Goal: Entertainment & Leisure: Consume media (video, audio)

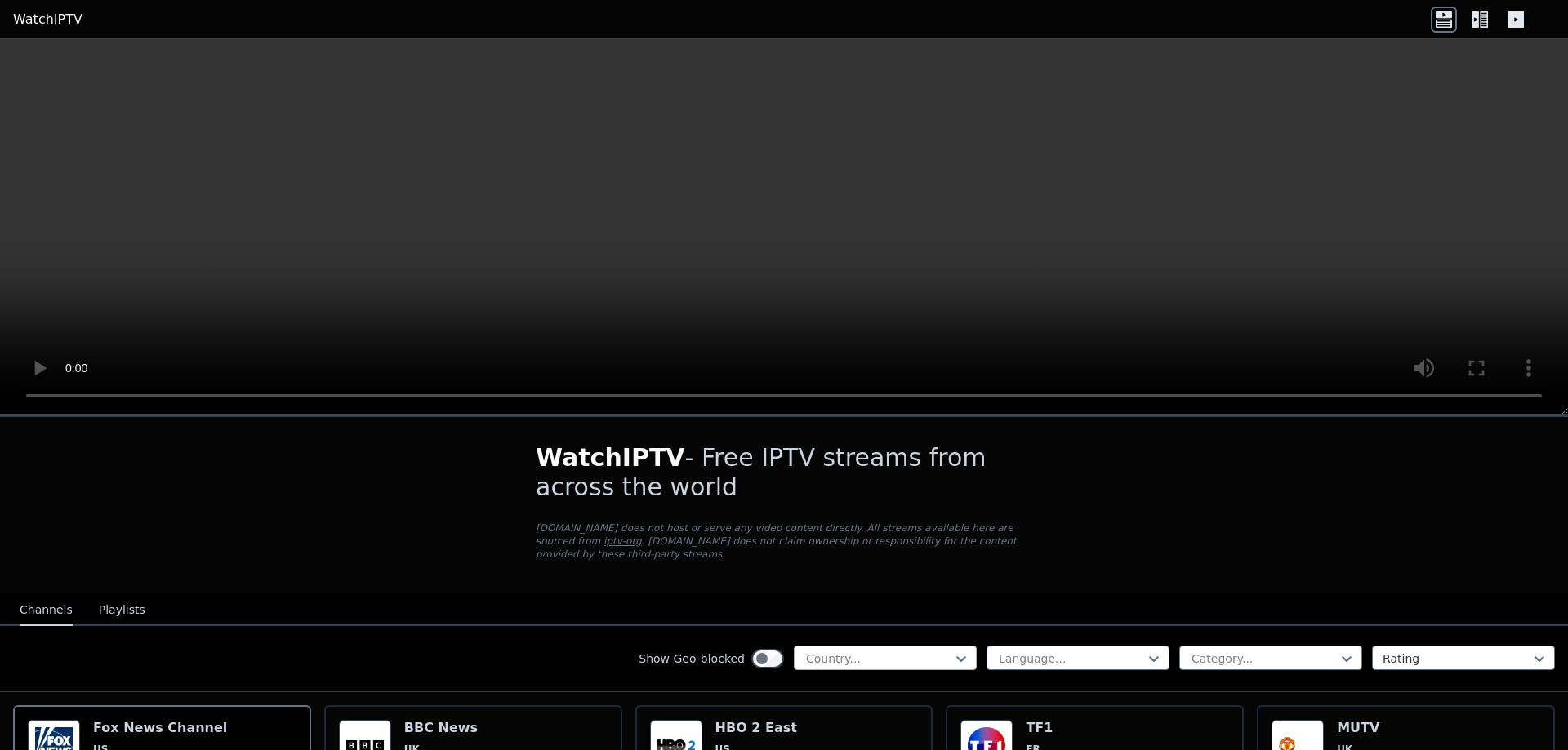
click at [882, 650] on div at bounding box center [879, 658] width 149 height 16
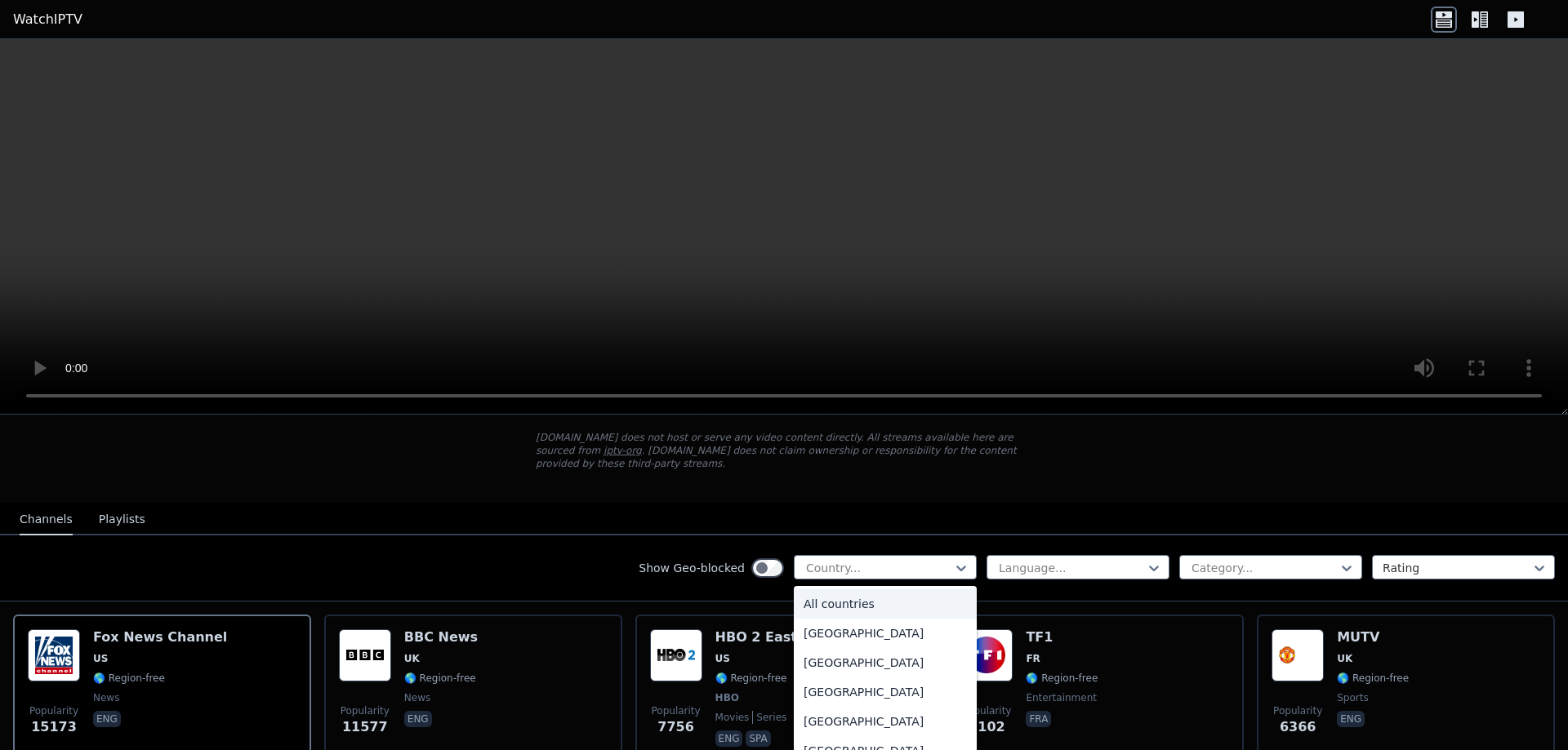
scroll to position [181, 0]
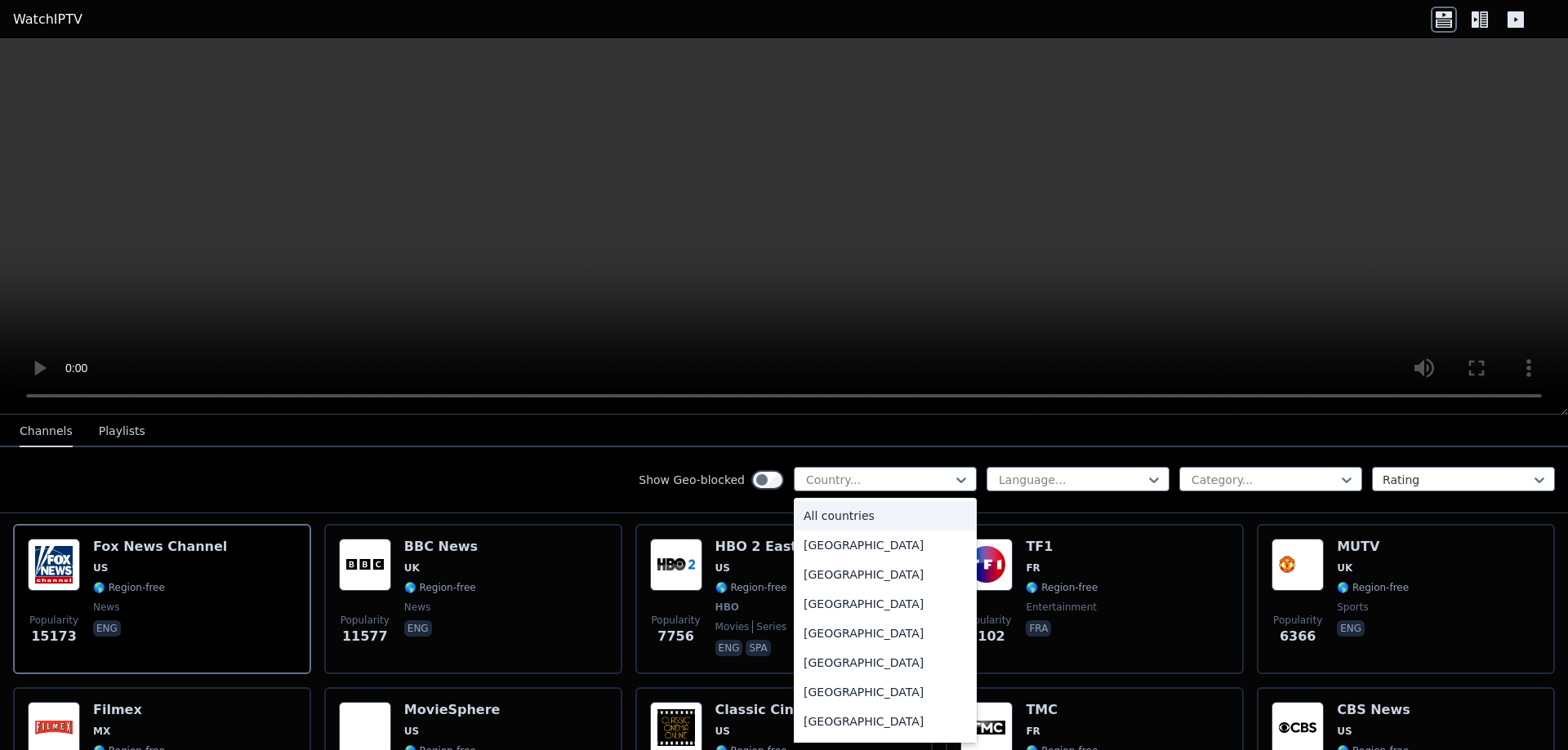
click at [867, 492] on div "Show Geo-blocked 206 results available. Use Up and Down to choose options, pres…" at bounding box center [807, 480] width 338 height 26
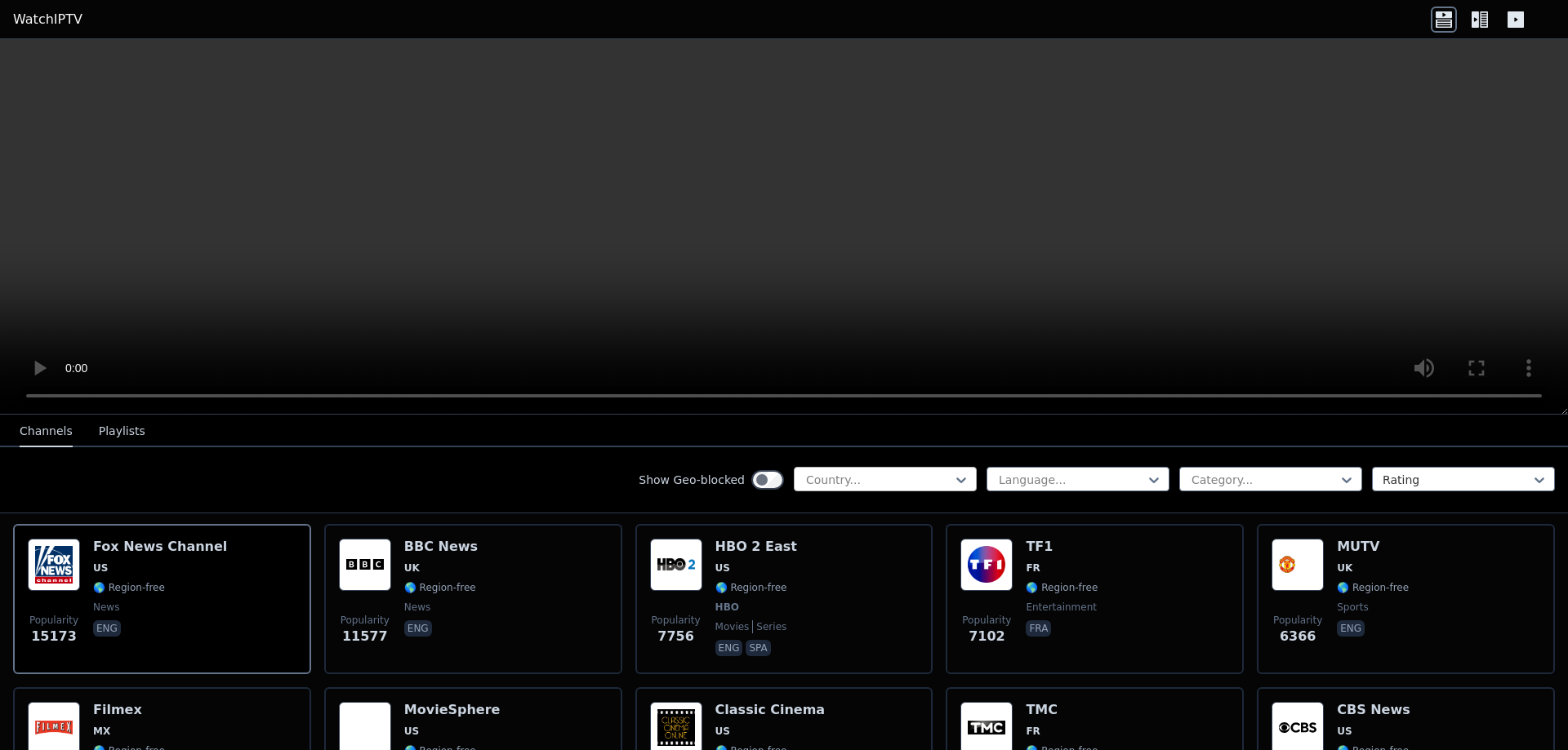
click at [872, 483] on div at bounding box center [879, 480] width 149 height 16
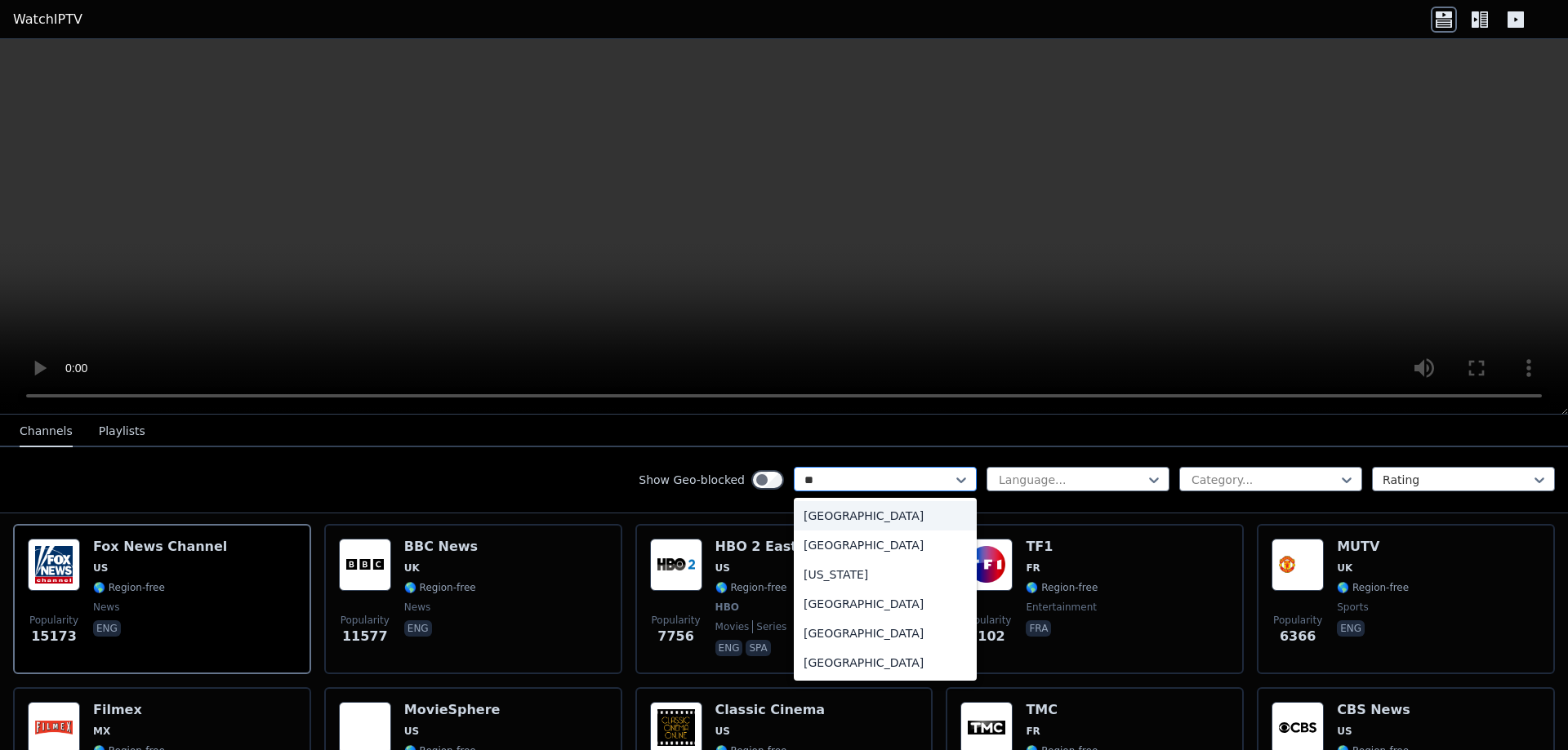
type input "***"
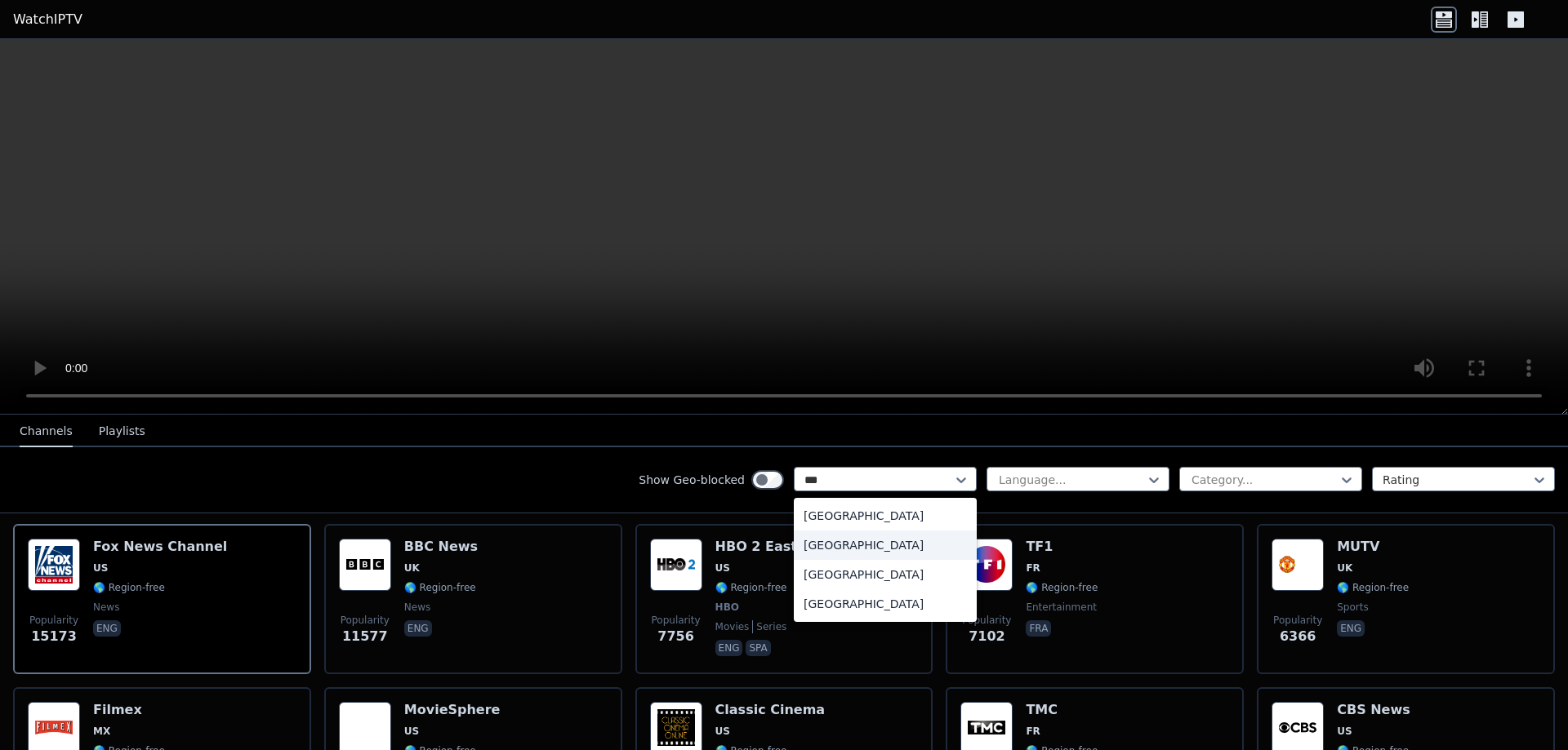
click at [845, 543] on div "[GEOGRAPHIC_DATA]" at bounding box center [885, 545] width 183 height 29
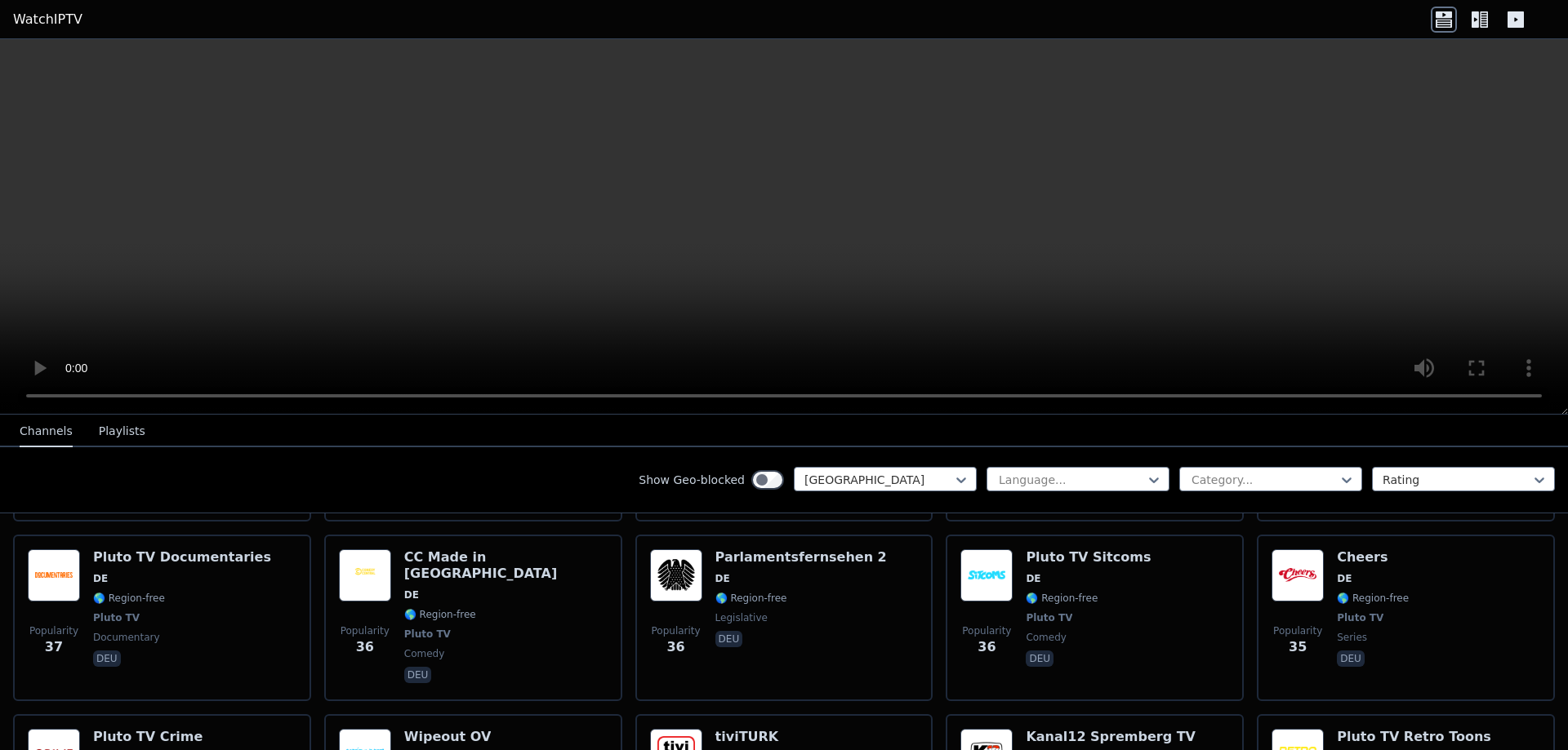
scroll to position [3528, 0]
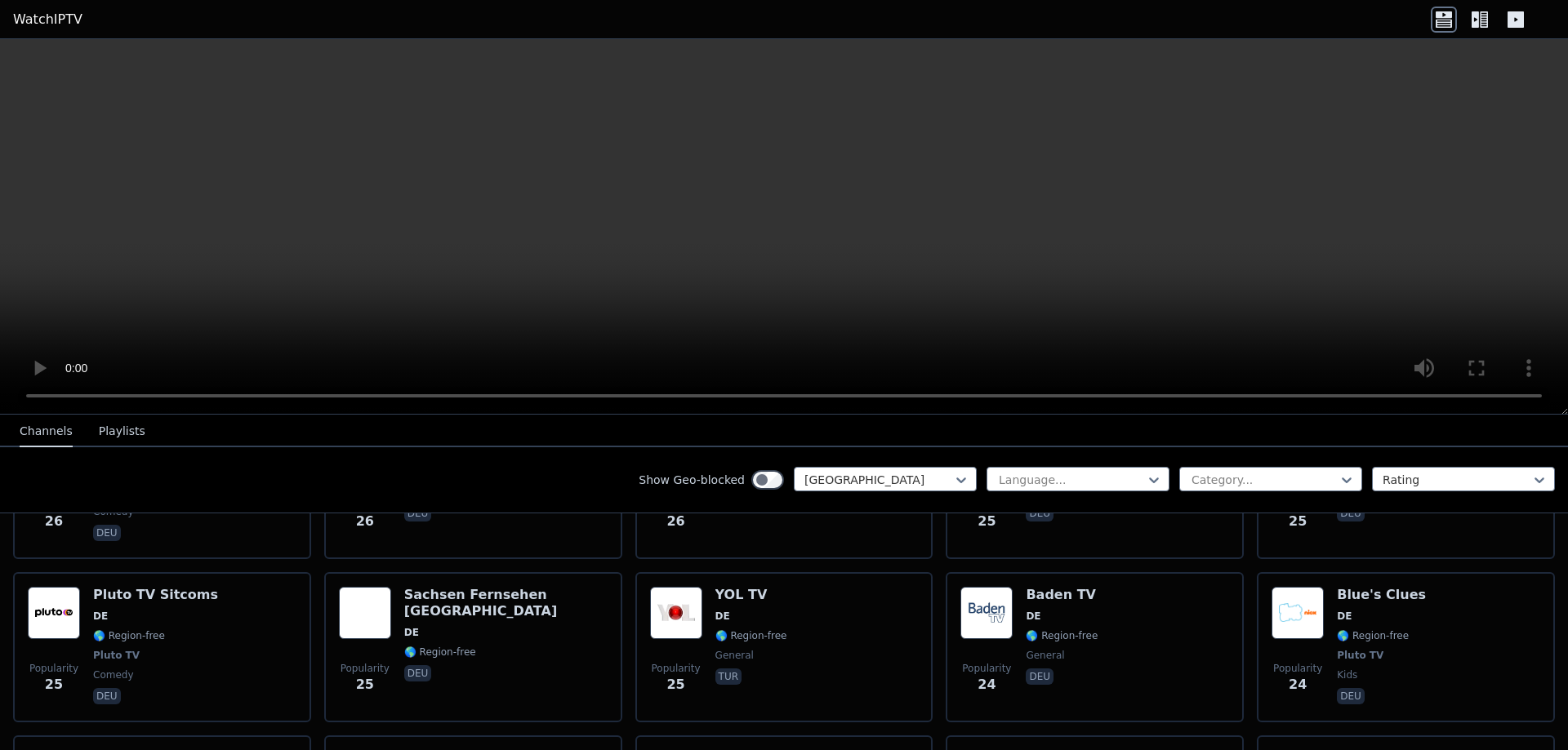
scroll to position [4670, 0]
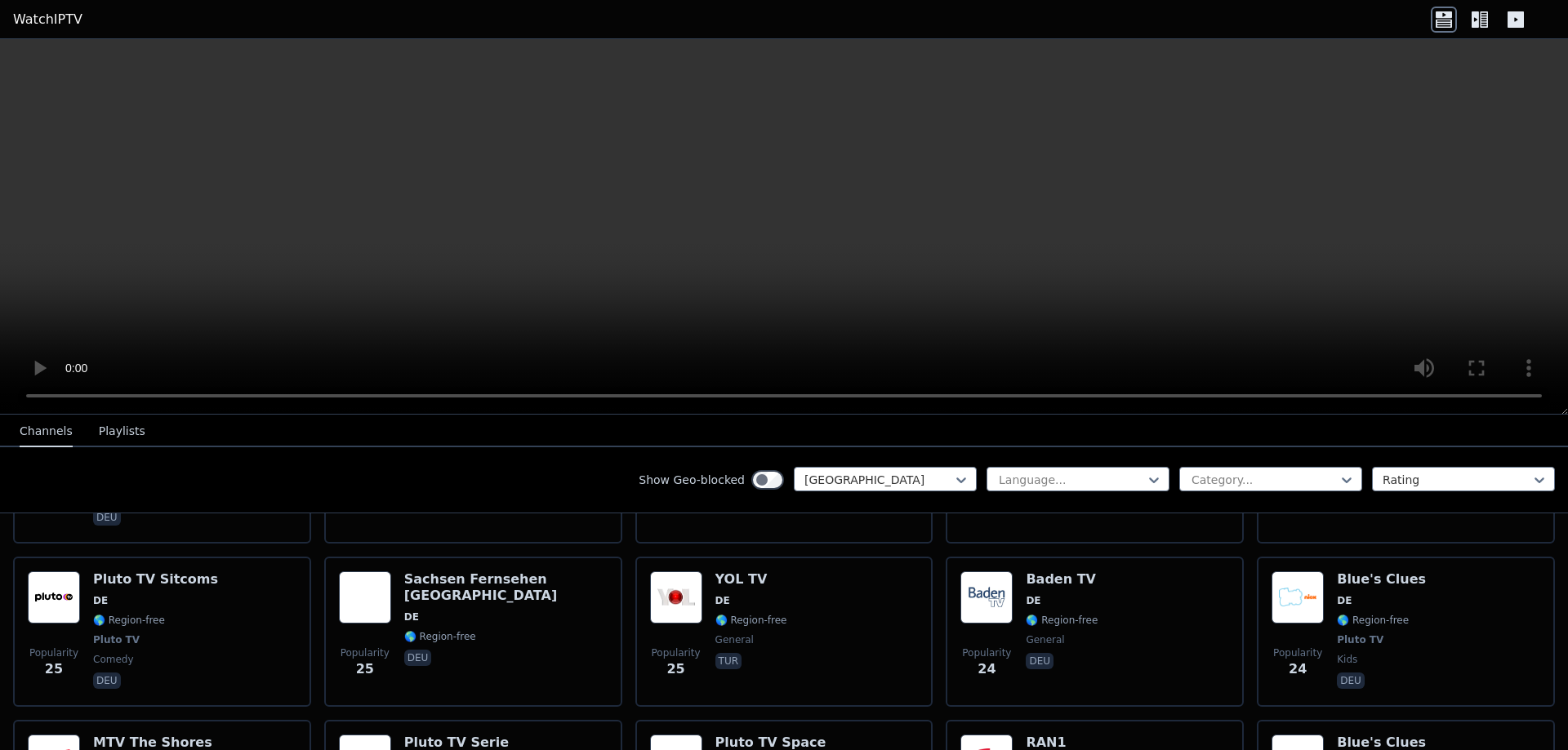
click at [1243, 652] on div "Popularity 927 More Than Sports TV DE 🌎 Region-free sports deu Popularity 754 D…" at bounding box center [784, 204] width 1568 height 8365
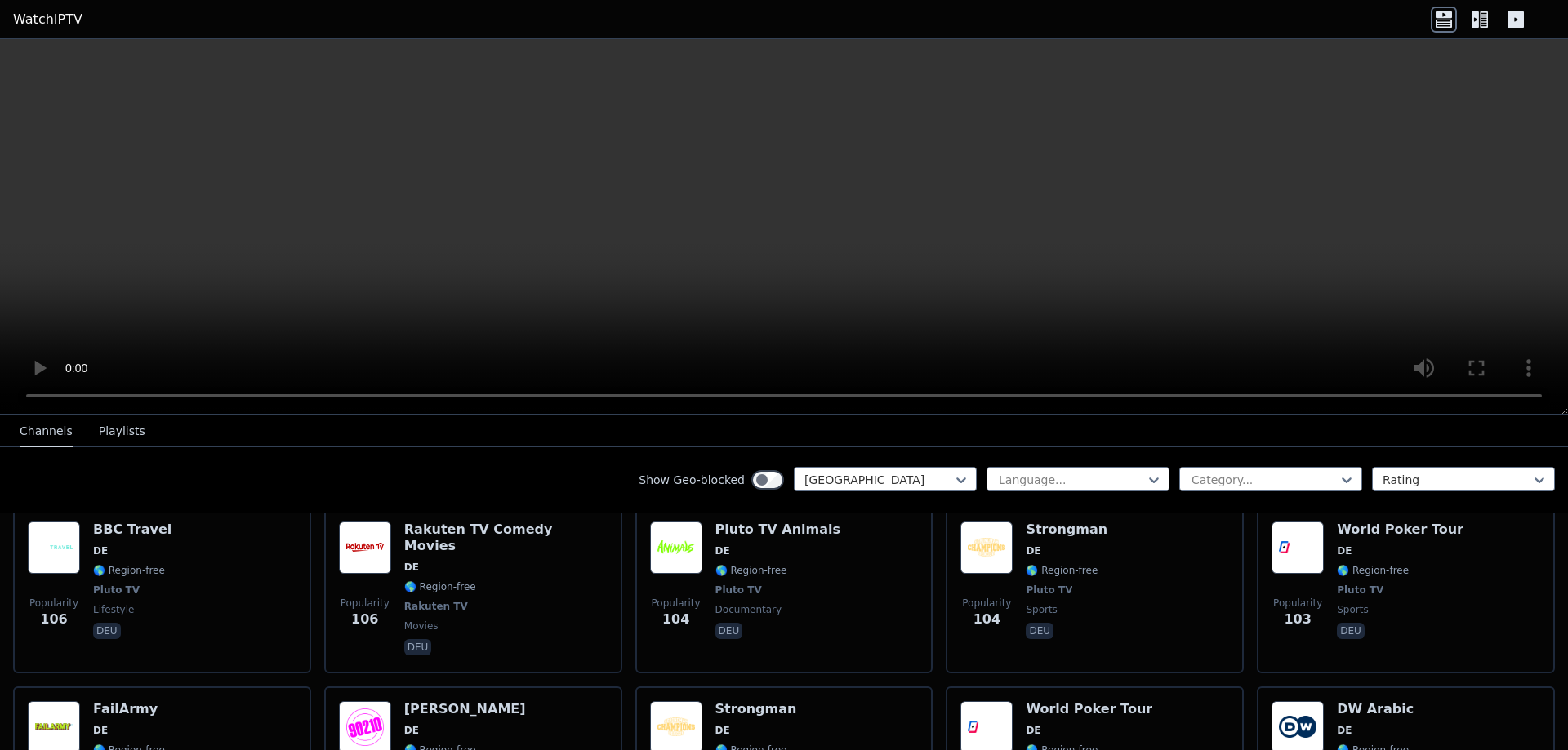
scroll to position [1825, 0]
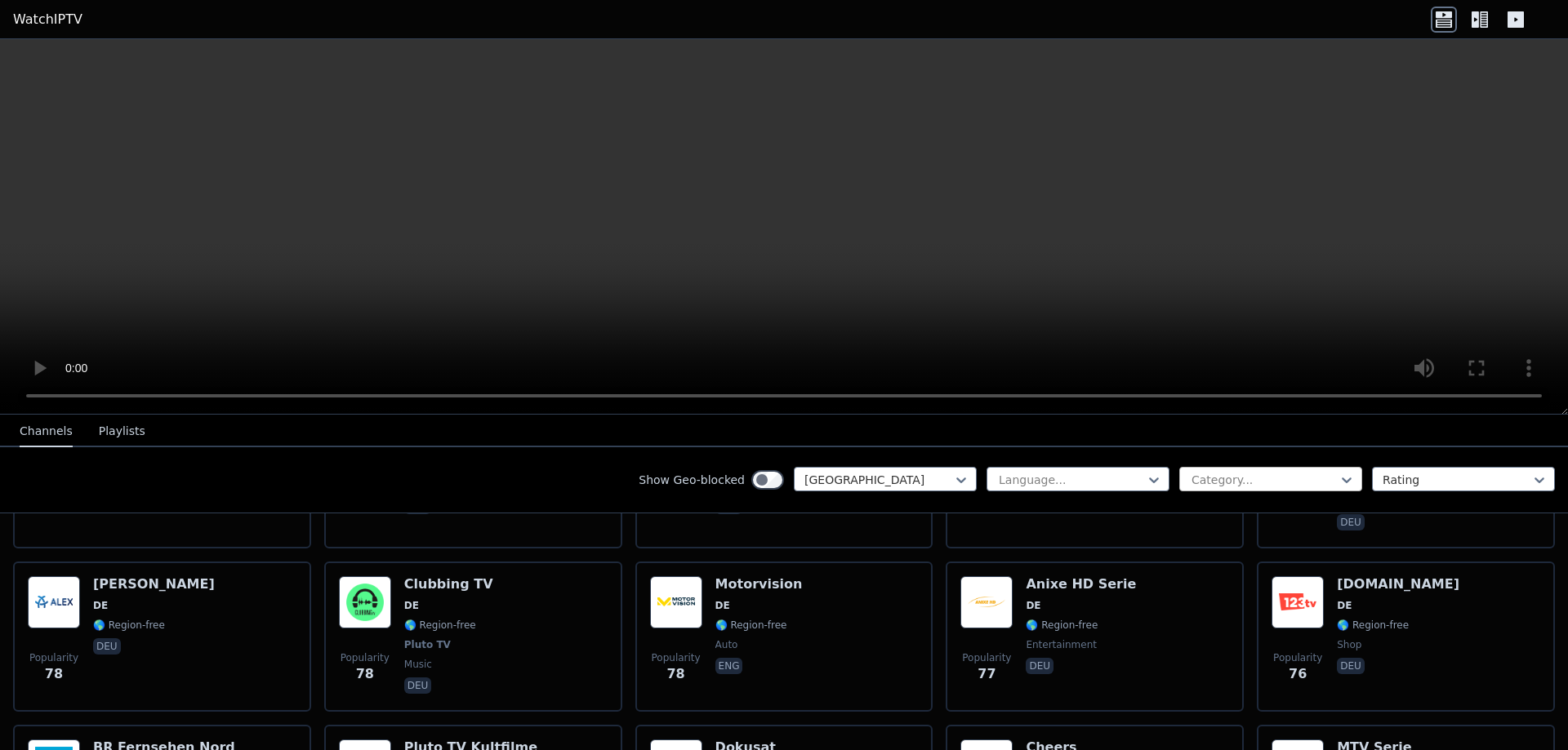
click at [1290, 485] on div at bounding box center [1264, 480] width 149 height 16
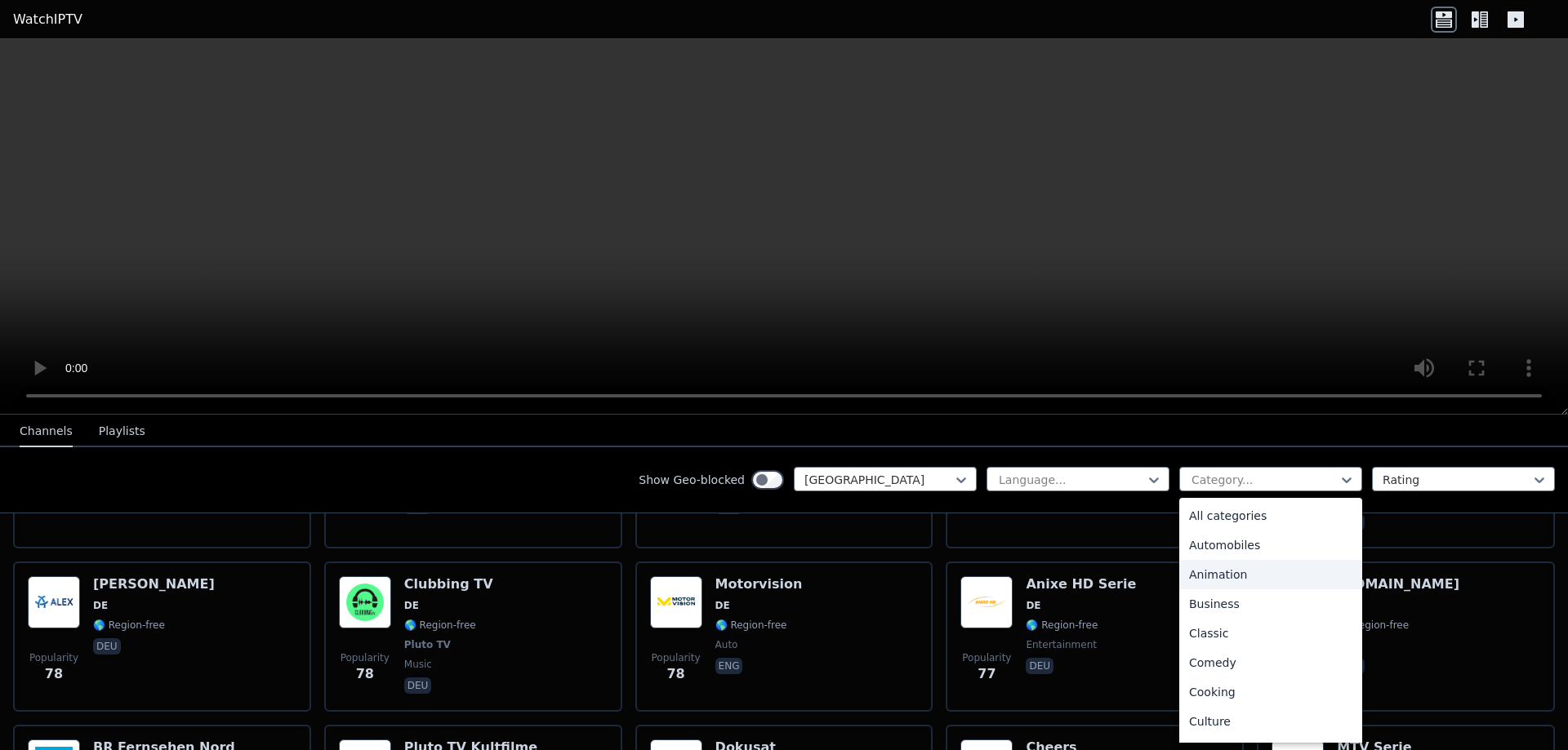
type input "*"
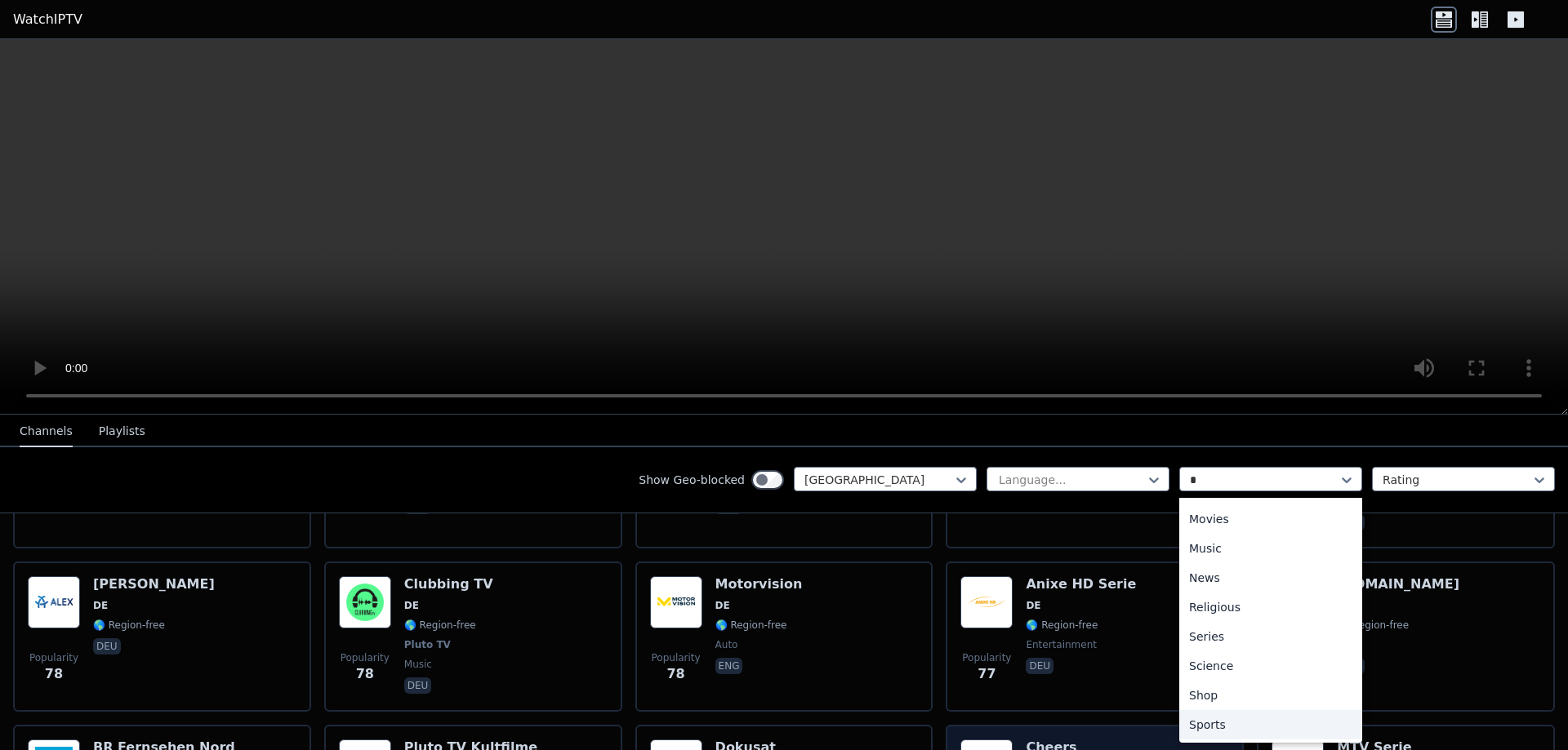
click at [1223, 717] on div "Sports" at bounding box center [1270, 725] width 183 height 29
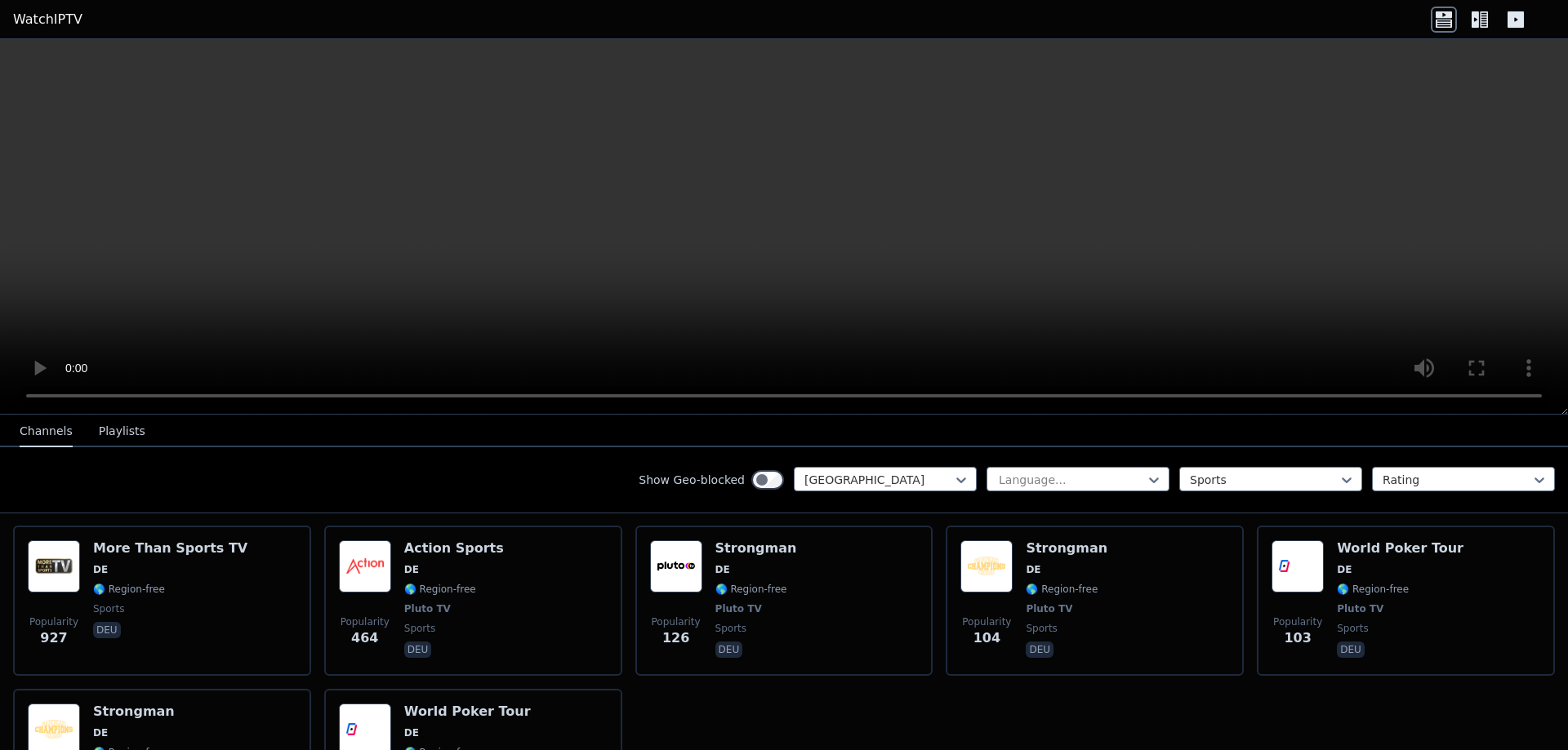
scroll to position [194, 0]
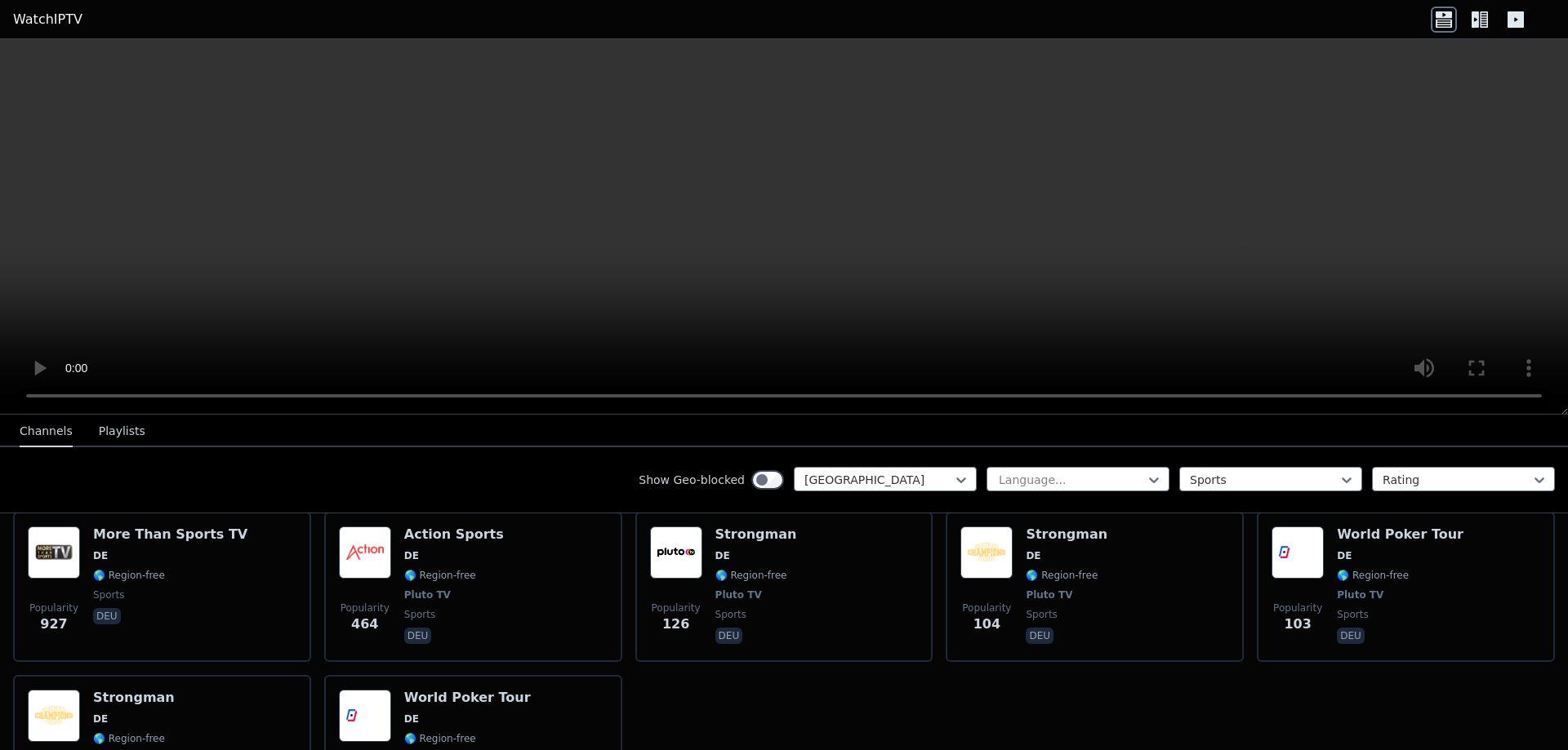
click at [836, 734] on div "Popularity 927 More Than Sports TV DE 🌎 Region-free sports deu Popularity 464 A…" at bounding box center [784, 668] width 1568 height 340
click at [1086, 487] on div at bounding box center [1071, 480] width 149 height 16
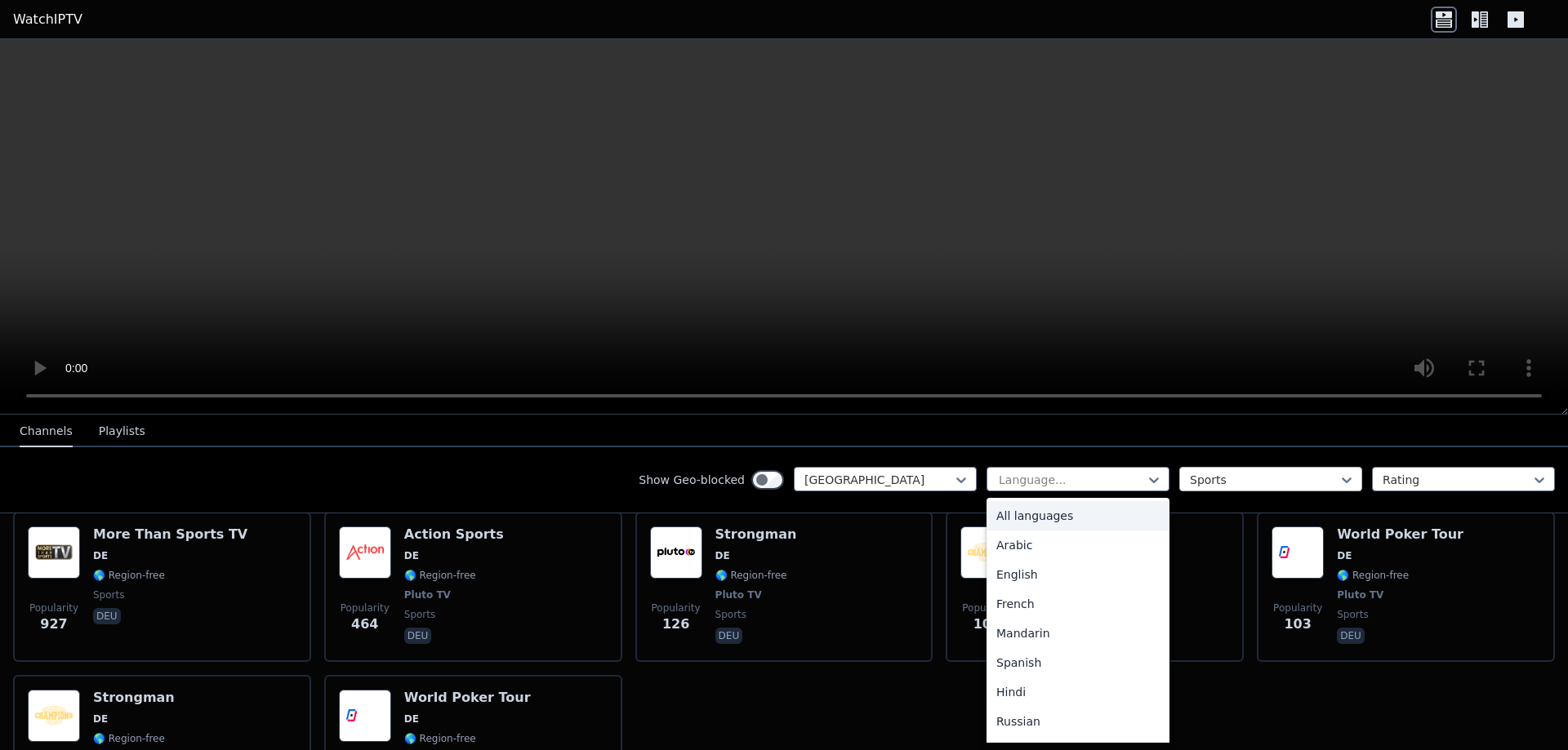
click at [1179, 484] on div "Sports" at bounding box center [1270, 479] width 183 height 24
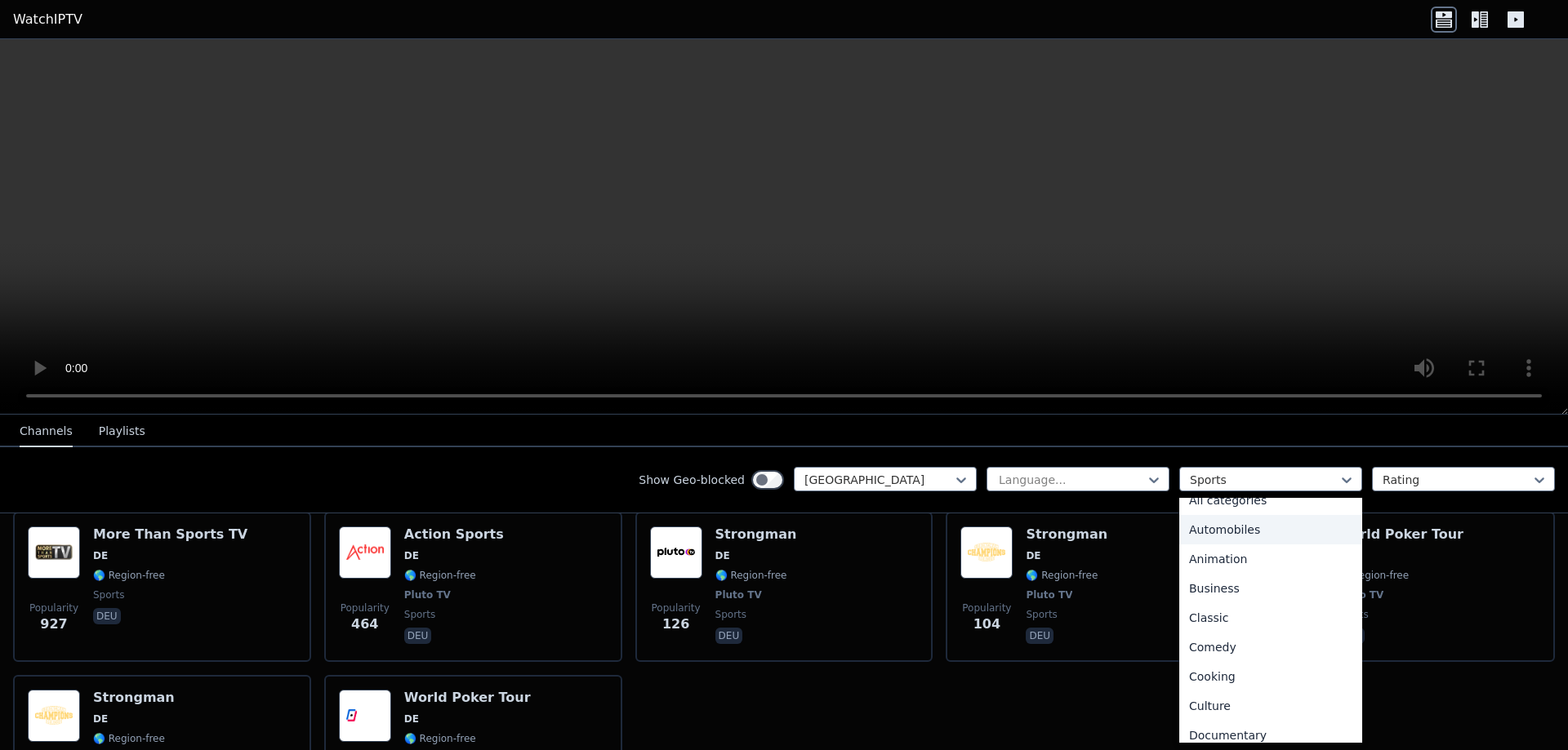
scroll to position [0, 0]
click at [1243, 516] on div "All categories" at bounding box center [1270, 516] width 183 height 29
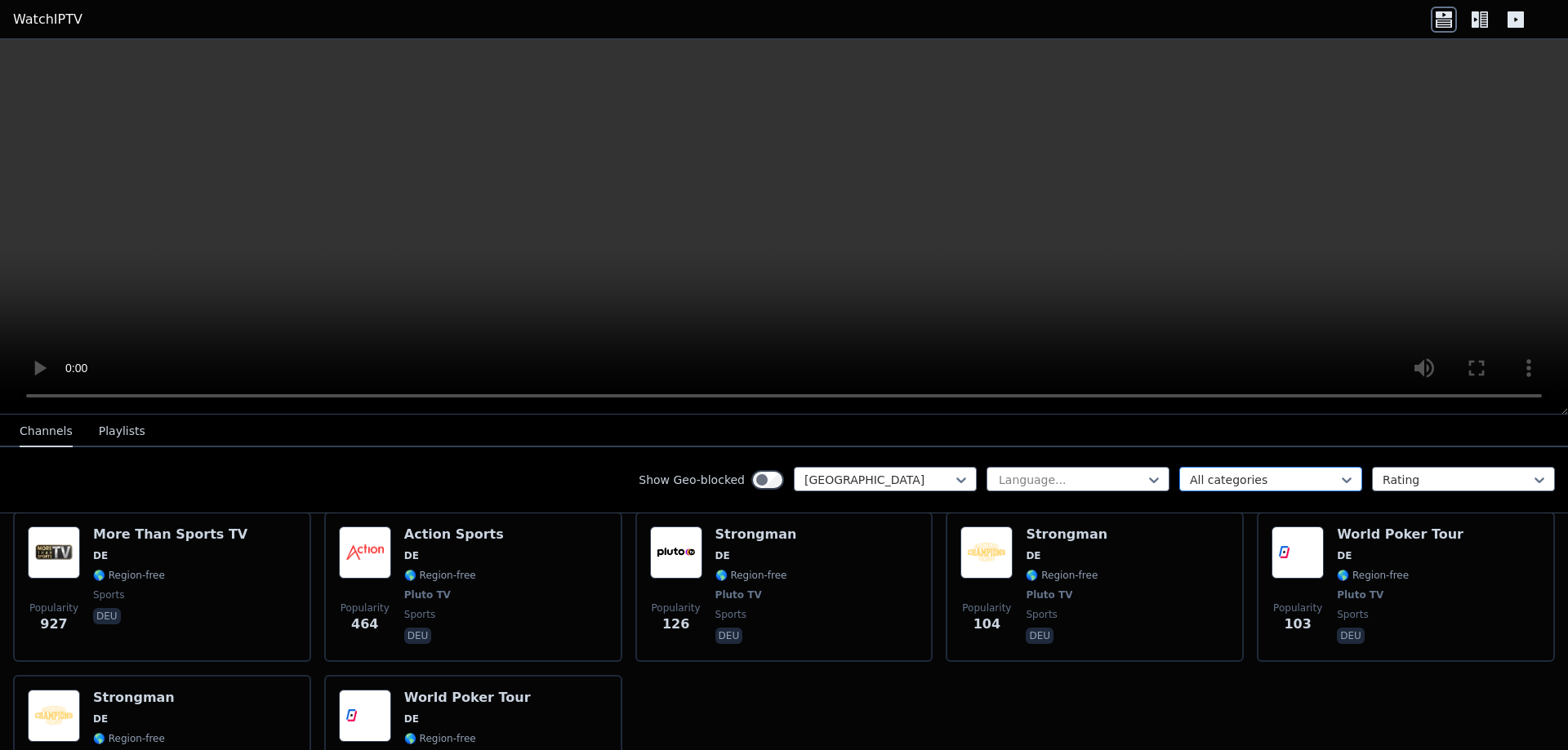
click at [1281, 478] on div at bounding box center [1264, 480] width 149 height 16
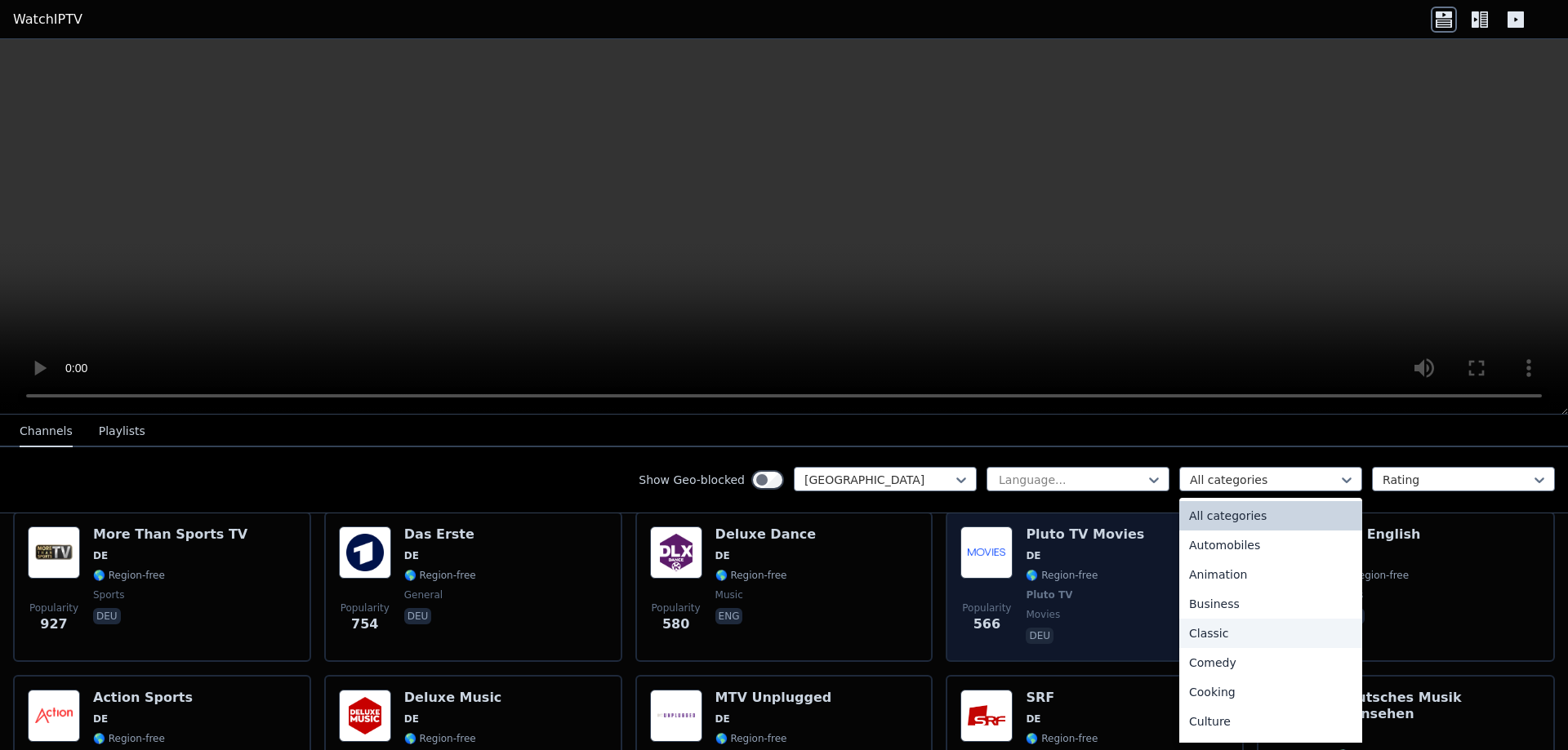
click at [1227, 633] on div "Classic" at bounding box center [1270, 633] width 183 height 29
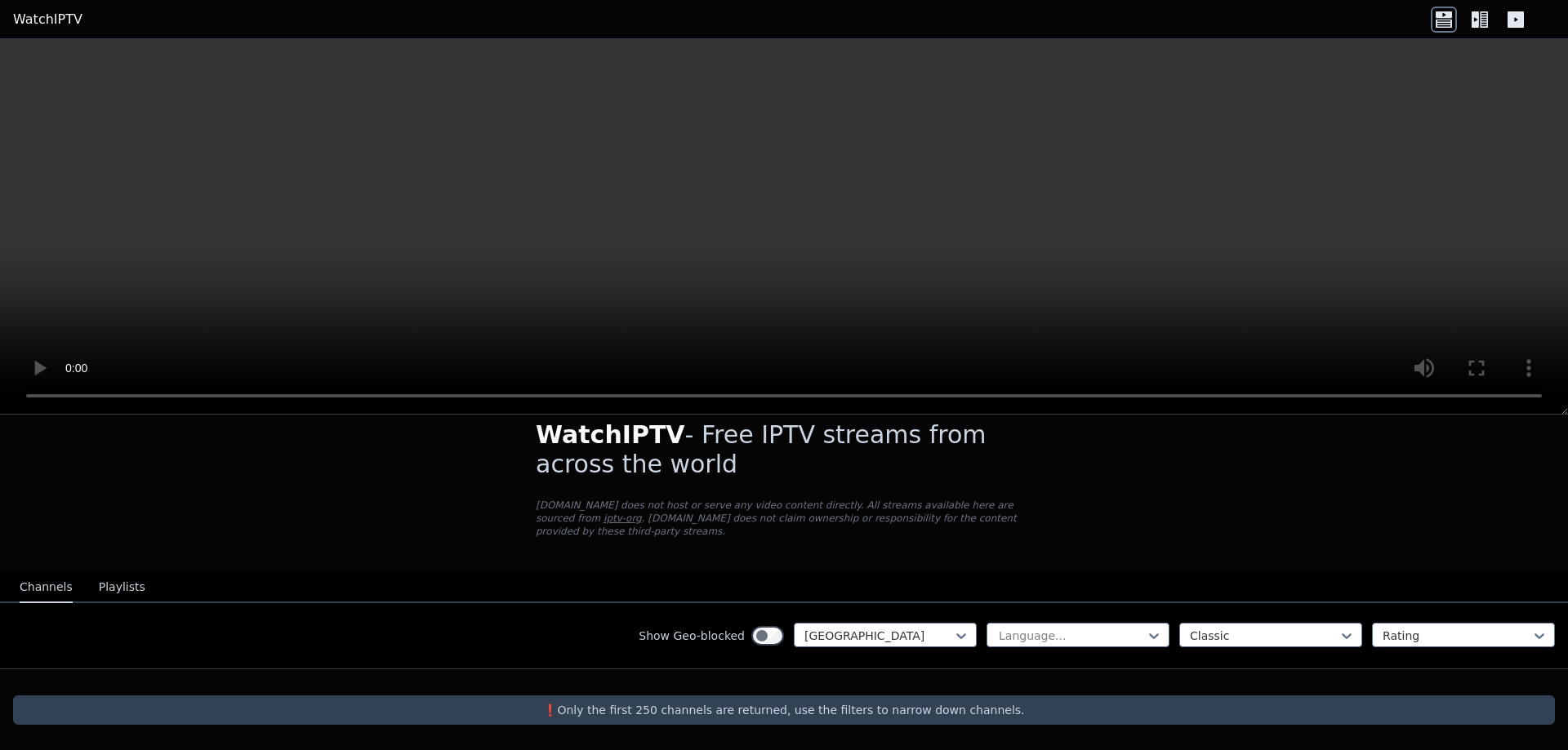
scroll to position [9, 0]
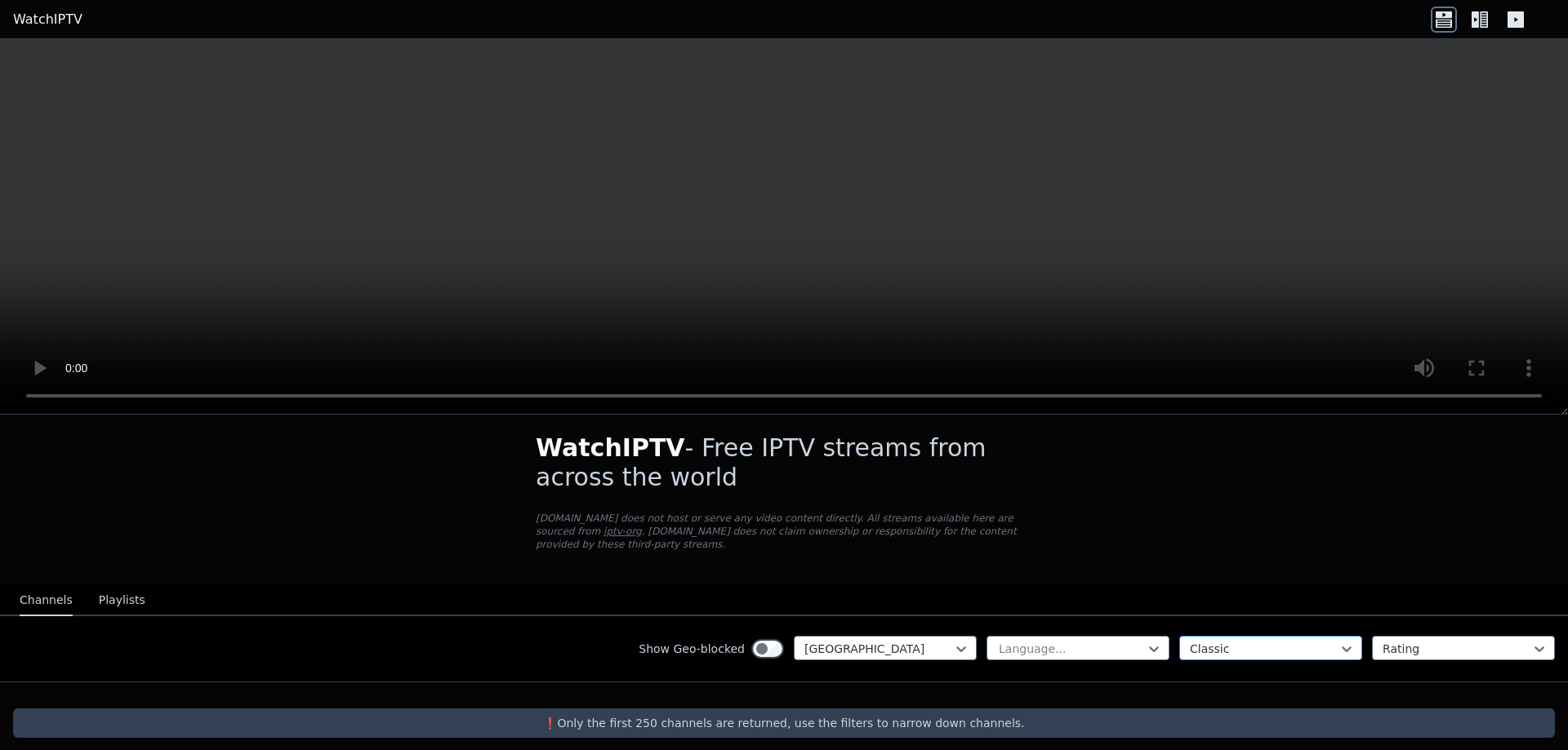
click at [1203, 636] on div "option Classic, selected. Classic" at bounding box center [1270, 648] width 183 height 24
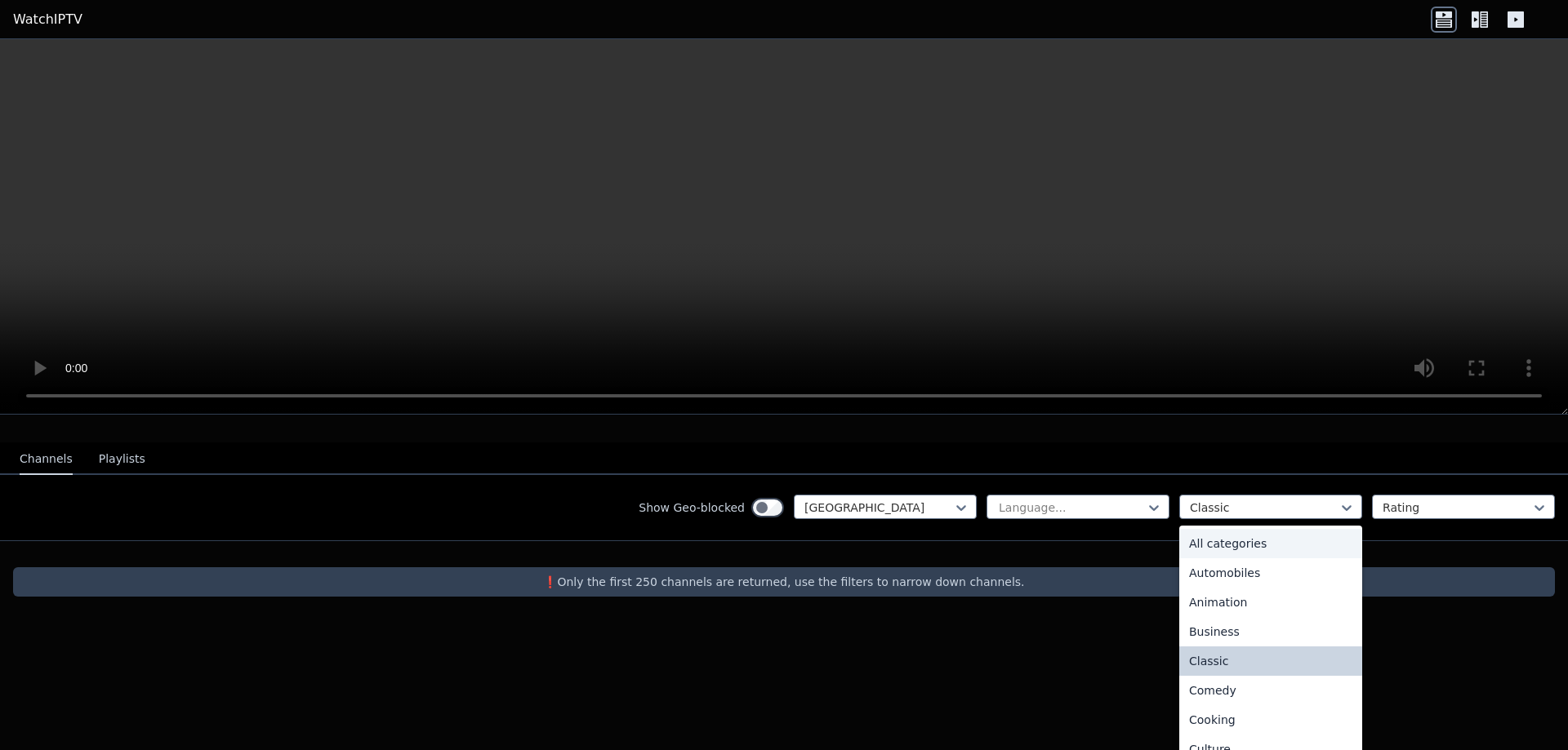
click at [1210, 532] on div "All categories" at bounding box center [1270, 544] width 183 height 29
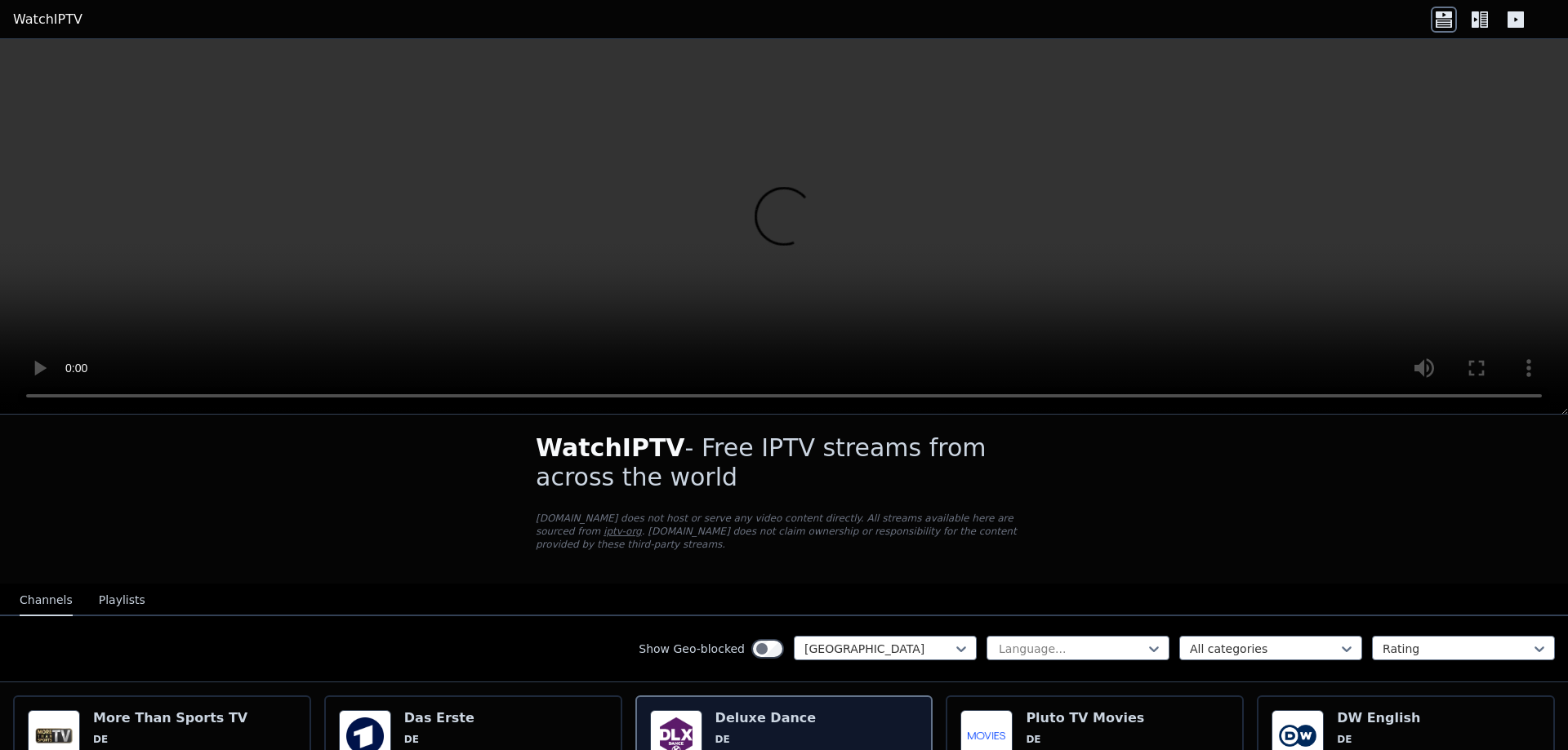
scroll to position [194, 0]
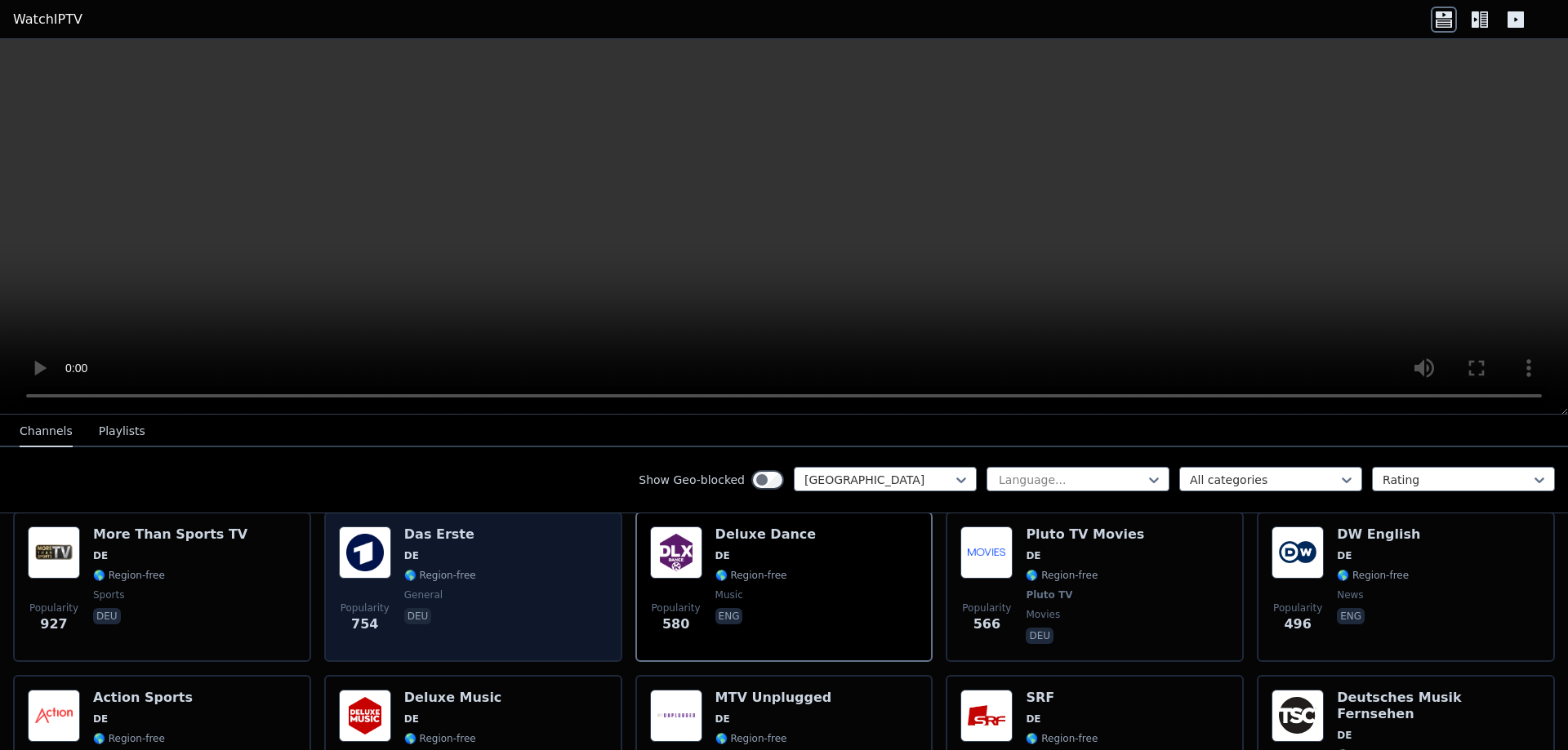
click at [368, 576] on div "Popularity 754" at bounding box center [365, 587] width 52 height 120
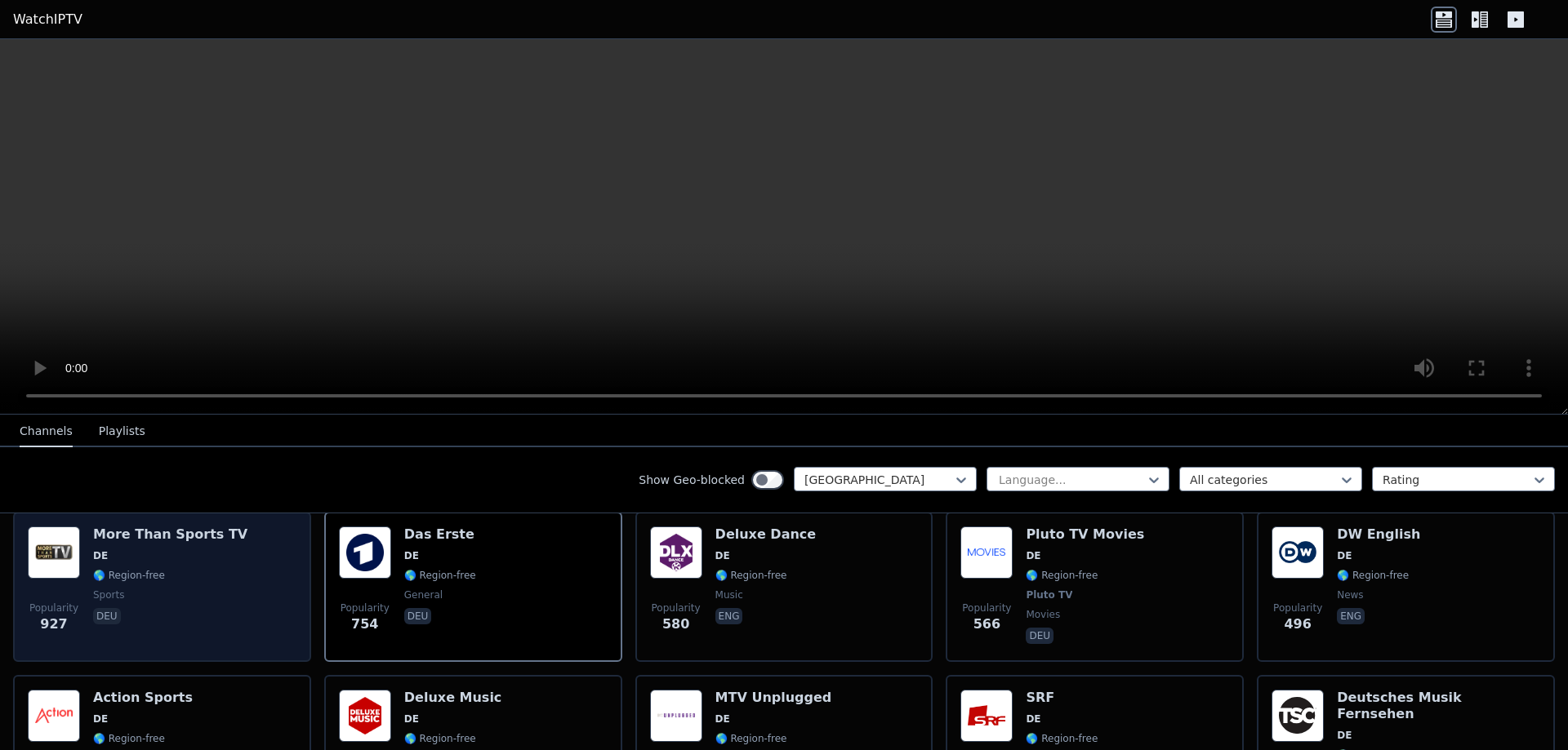
drag, startPoint x: 202, startPoint y: 659, endPoint x: 202, endPoint y: 645, distance: 14.0
click at [204, 626] on div "More Than Sports TV DE 🌎 Region-free sports deu" at bounding box center [170, 587] width 154 height 120
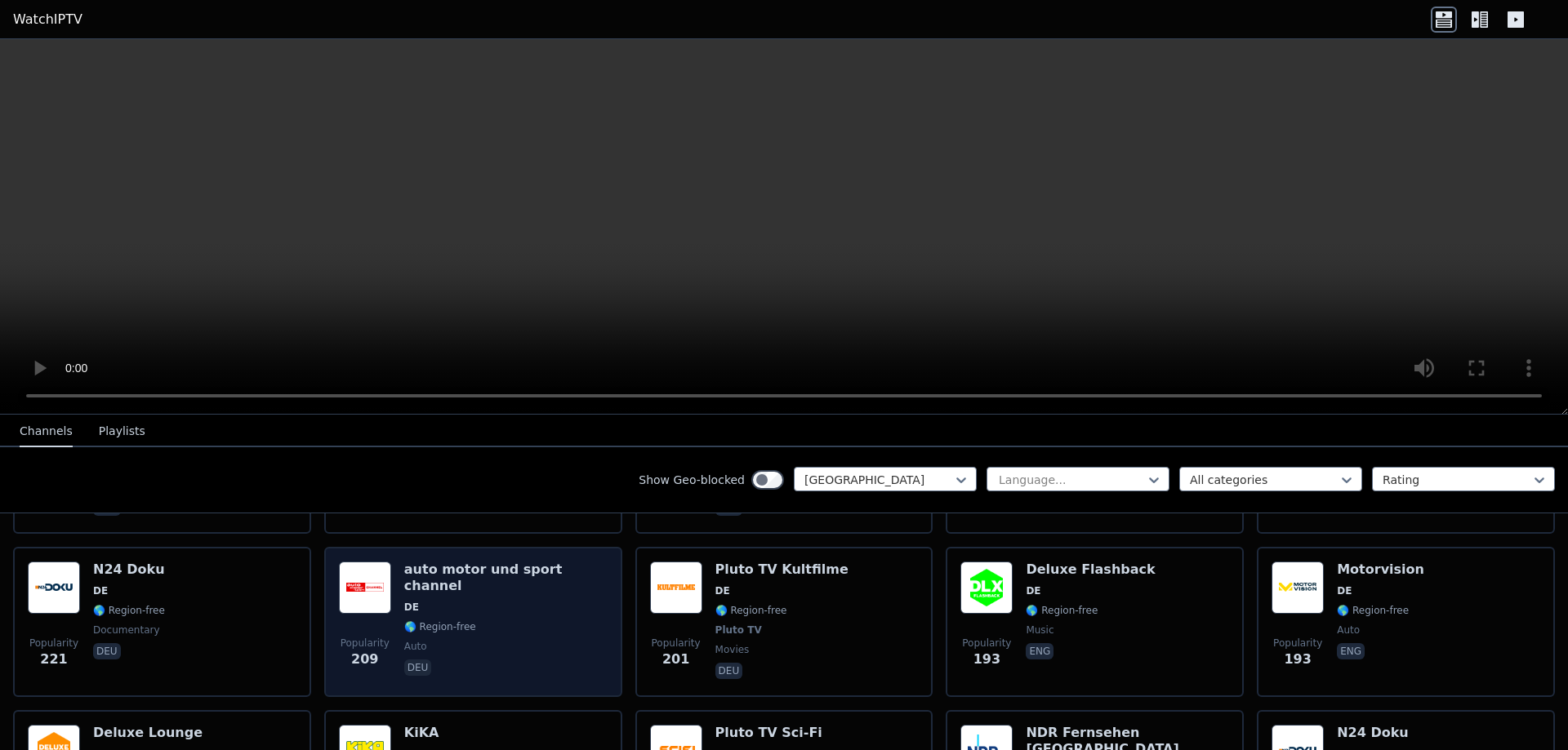
scroll to position [683, 0]
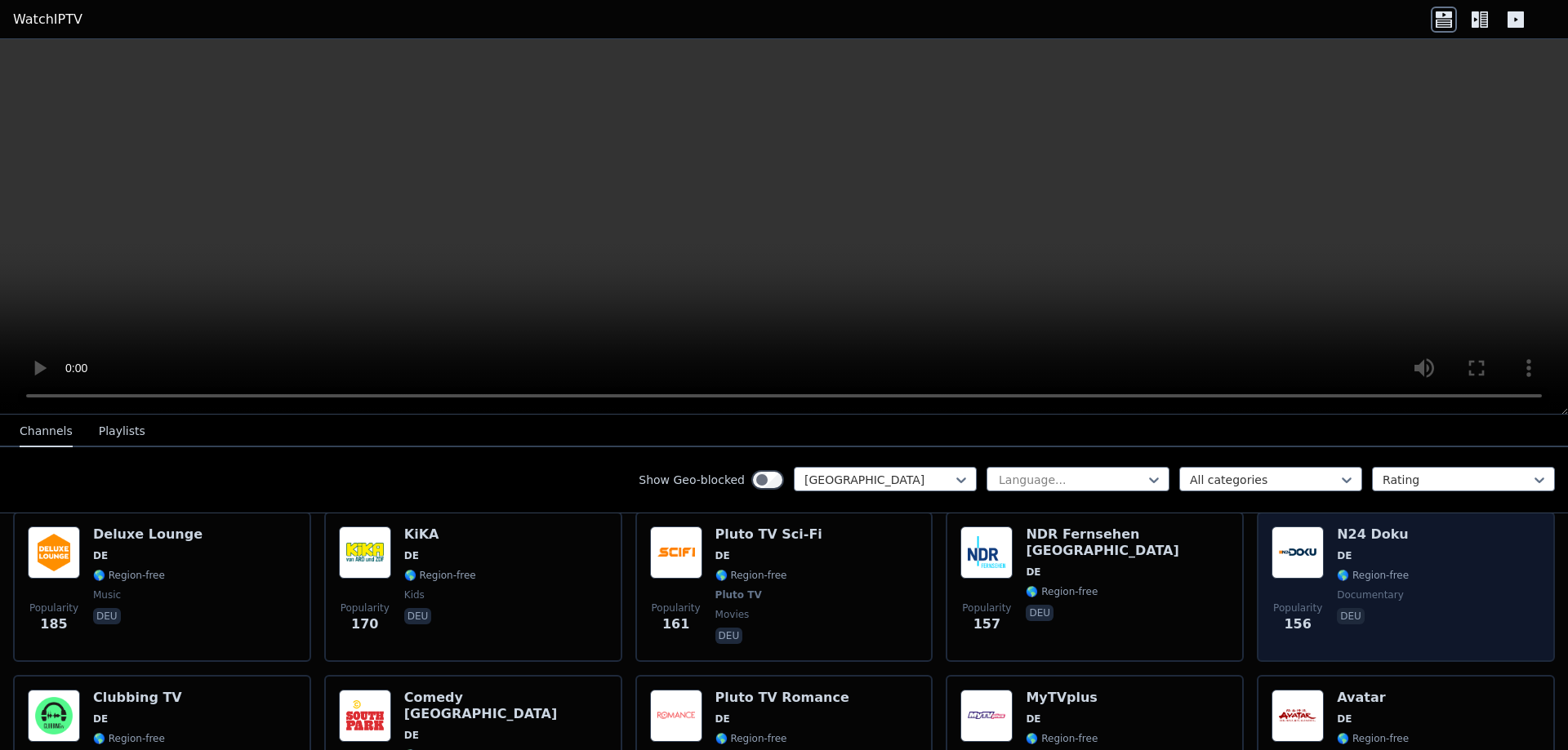
click at [1407, 603] on div "Popularity 156 N24 Doku DE 🌎 Region-free documentary deu" at bounding box center [1406, 587] width 269 height 120
